Goal: Information Seeking & Learning: Learn about a topic

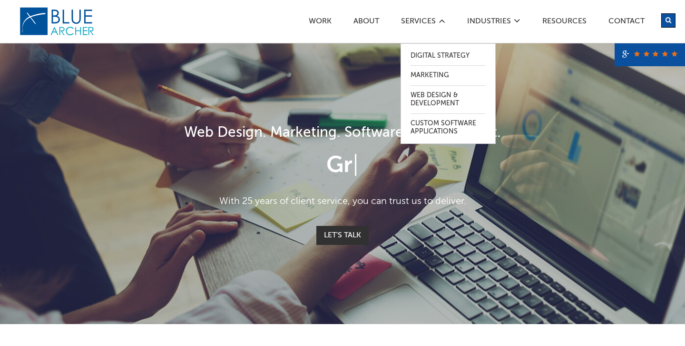
click at [417, 25] on div "Digital Strategy Marketing Web Design & Development Custom Software Applications" at bounding box center [448, 84] width 95 height 119
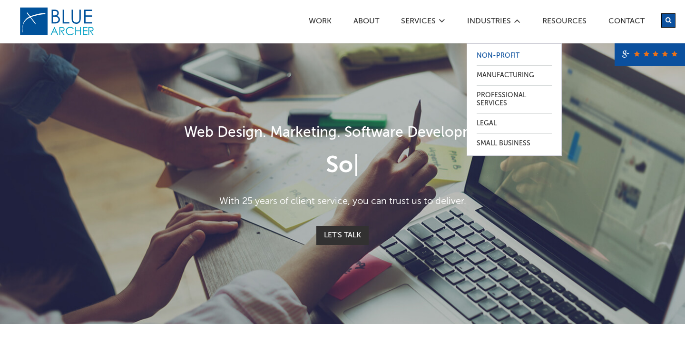
click at [501, 54] on link "Non-Profit" at bounding box center [514, 56] width 75 height 20
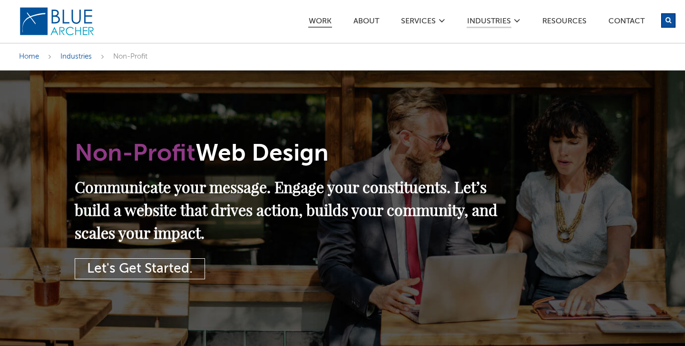
click at [316, 19] on link "Work" at bounding box center [320, 23] width 24 height 10
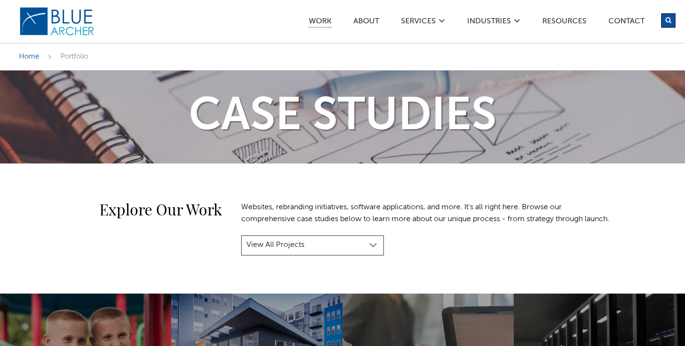
click at [372, 255] on select "View All Projects Manufacturing & Industrial Construction, Real Estate & Engine…" at bounding box center [312, 245] width 143 height 20
select select "project-category-nonprofit-government"
click at [241, 247] on select "View All Projects Manufacturing & Industrial Construction, Real Estate & Engine…" at bounding box center [312, 245] width 143 height 20
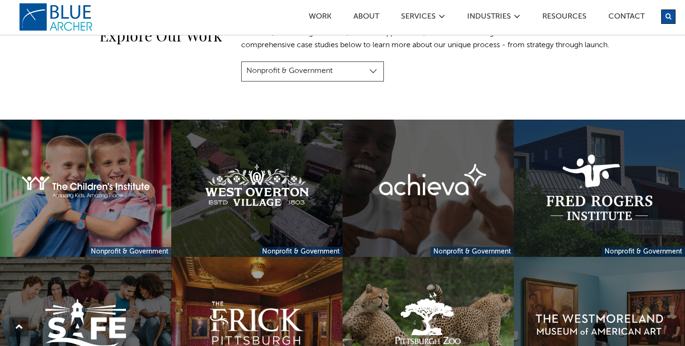
scroll to position [246, 0]
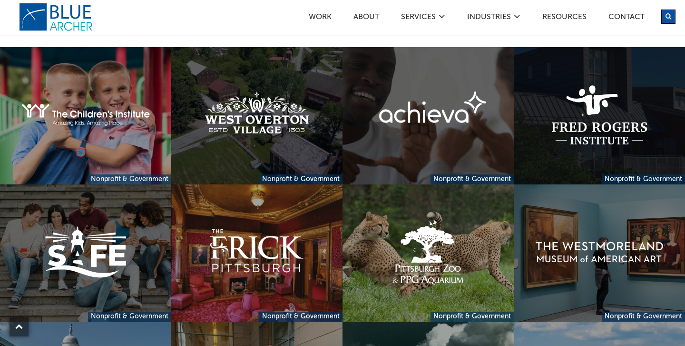
click at [587, 137] on link at bounding box center [599, 115] width 171 height 137
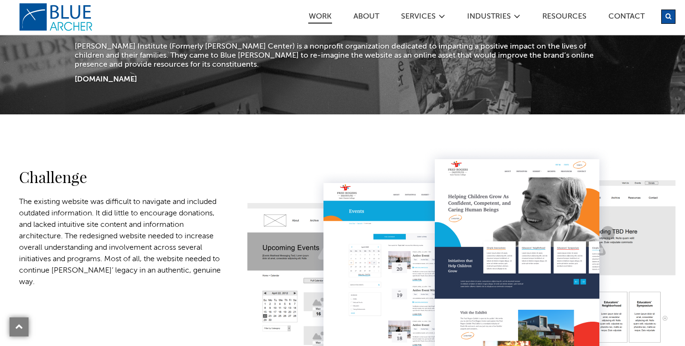
scroll to position [422, 0]
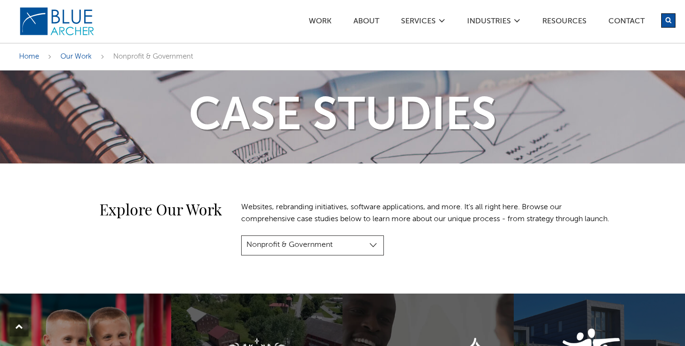
scroll to position [246, 0]
